Goal: Use online tool/utility: Utilize a website feature to perform a specific function

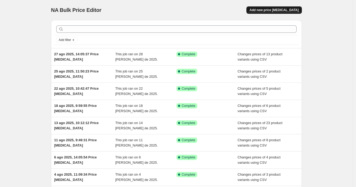
click at [286, 11] on span "Add new price [MEDICAL_DATA]" at bounding box center [274, 10] width 49 height 4
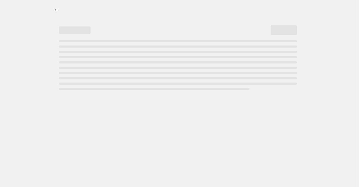
select select "percentage"
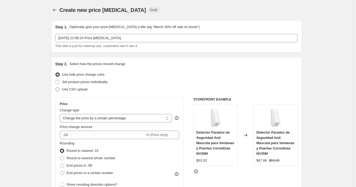
click at [60, 89] on span at bounding box center [57, 89] width 4 height 4
click at [56, 87] on input "Use CSV upload" at bounding box center [55, 87] width 0 height 0
radio input "true"
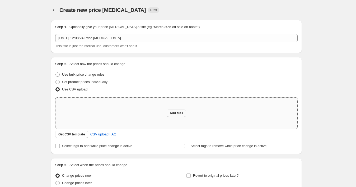
click at [182, 114] on span "Add files" at bounding box center [176, 113] width 13 height 4
type input "C:\fakepath\02092025_1207 P3.csv"
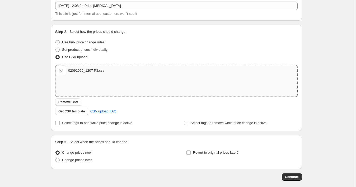
scroll to position [58, 0]
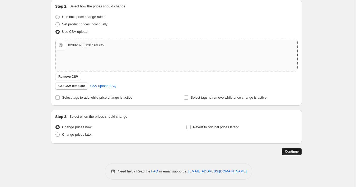
click at [289, 150] on span "Continue" at bounding box center [292, 151] width 14 height 4
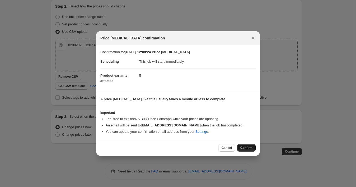
click at [239, 147] on button "Confirm" at bounding box center [246, 147] width 18 height 7
